Goal: Task Accomplishment & Management: Manage account settings

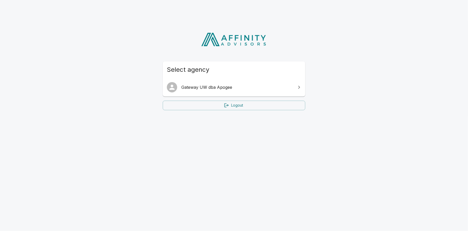
click at [203, 87] on span "Gateway UW dba Apogee" at bounding box center [237, 87] width 112 height 6
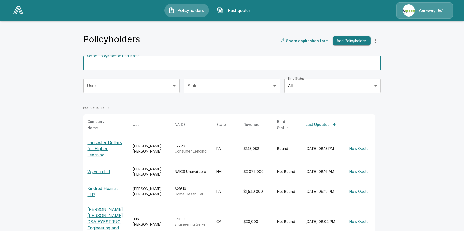
click at [145, 66] on input "Search Policyholder or User Name" at bounding box center [229, 63] width 292 height 14
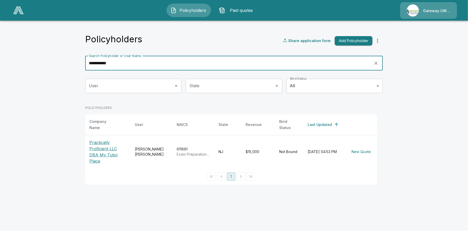
type input "**********"
click at [150, 149] on td "[PERSON_NAME]" at bounding box center [152, 151] width 42 height 33
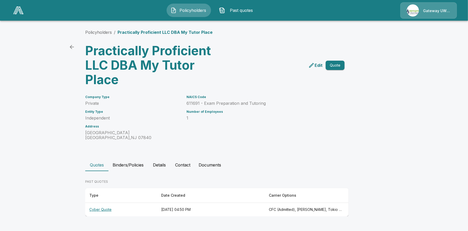
click at [108, 209] on th "Cyber Quote" at bounding box center [121, 210] width 72 height 14
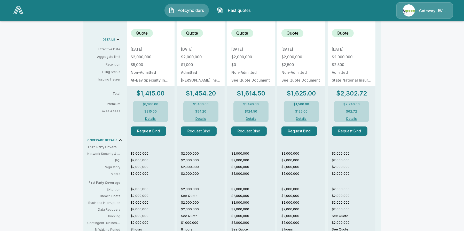
scroll to position [181, 0]
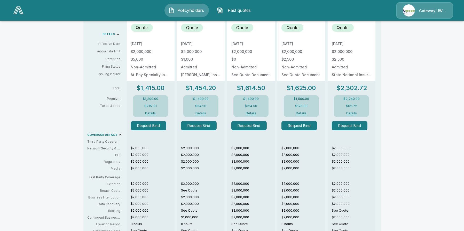
click at [63, 120] on div "Policyholders / Practically Proficient LLC DBA My Tutor Place / Quote Quote Res…" at bounding box center [232, 88] width 464 height 488
click at [213, 130] on button "Request Bind" at bounding box center [199, 125] width 36 height 9
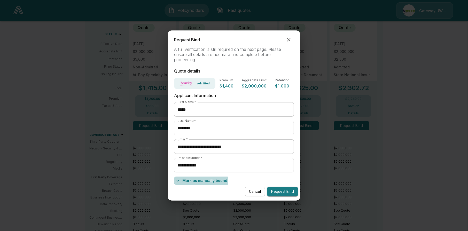
click at [196, 183] on button "Mark as manually bound" at bounding box center [201, 181] width 55 height 8
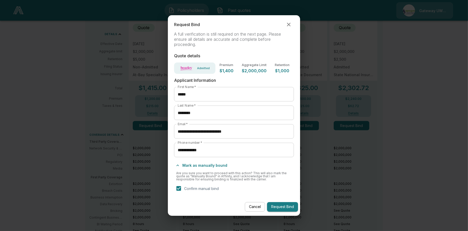
click at [283, 206] on button "Request Bind" at bounding box center [282, 207] width 31 height 10
